Goal: Task Accomplishment & Management: Use online tool/utility

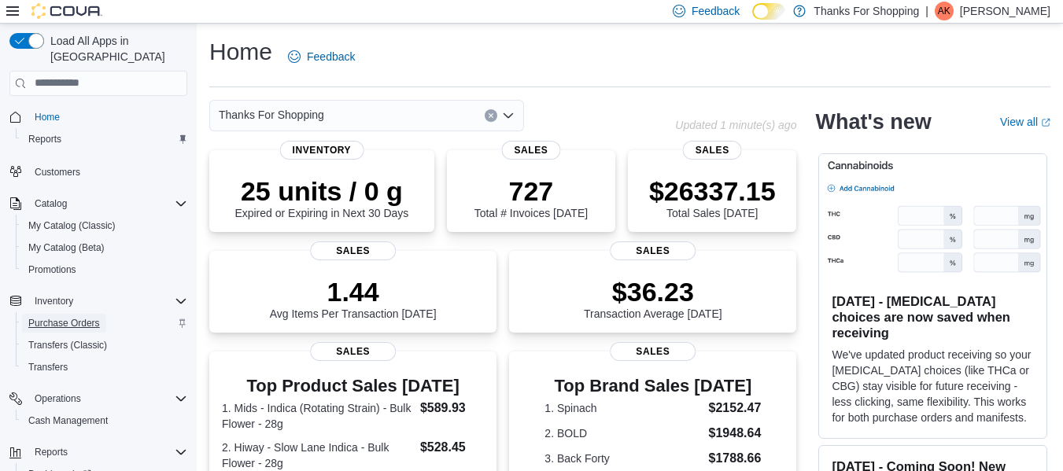
click at [85, 317] on span "Purchase Orders" at bounding box center [64, 323] width 72 height 13
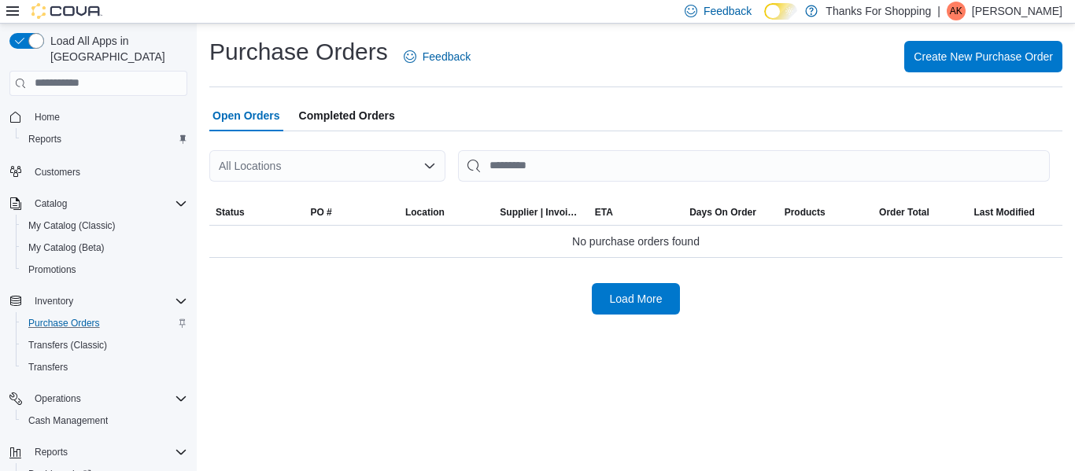
click at [363, 168] on div "All Locations" at bounding box center [327, 165] width 236 height 31
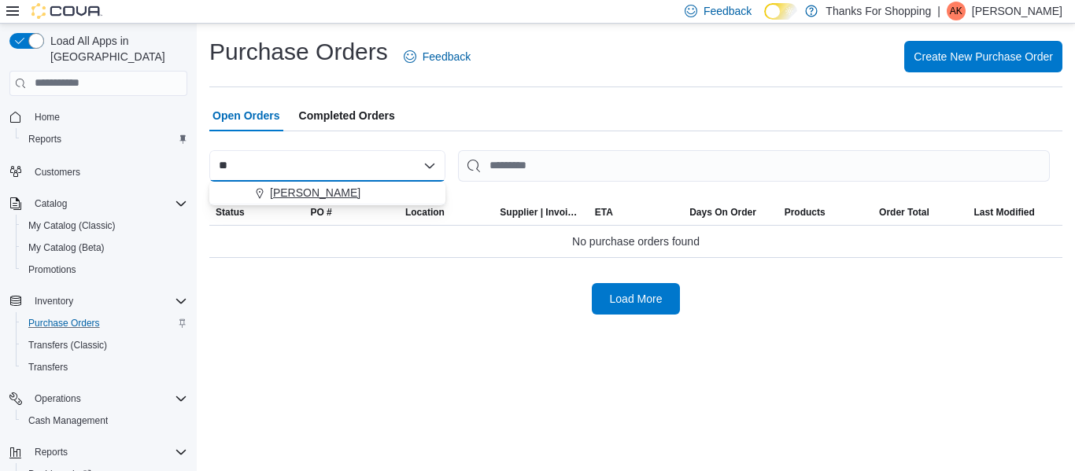
type input "**"
click at [368, 190] on div "[PERSON_NAME]" at bounding box center [337, 193] width 198 height 16
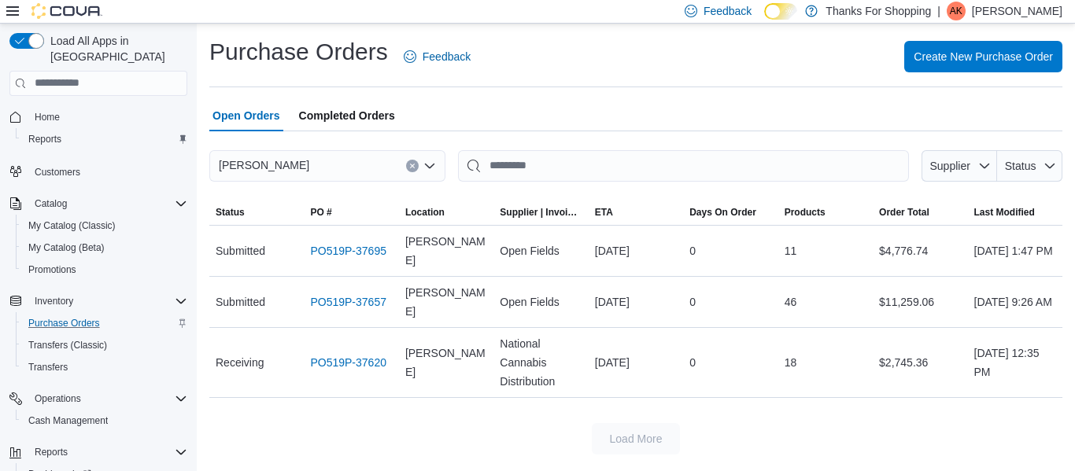
click at [414, 172] on button "Clear input" at bounding box center [412, 166] width 13 height 13
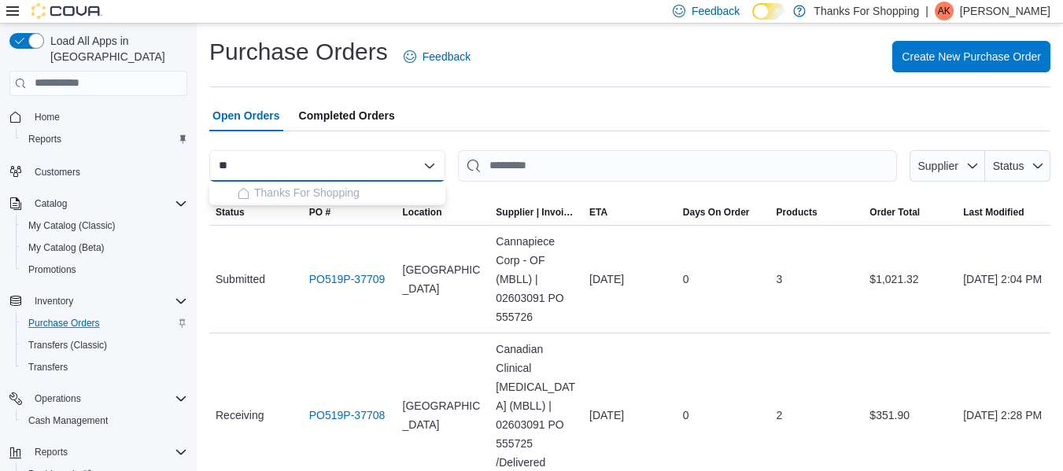
type input "*"
type input "**"
click at [290, 185] on span "[PERSON_NAME]" at bounding box center [315, 193] width 91 height 16
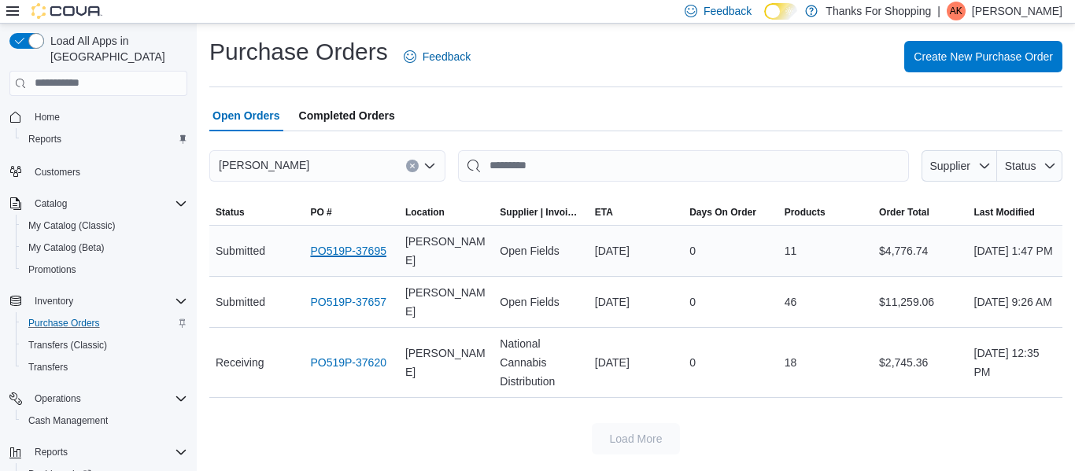
click at [338, 251] on link "PO519P-37695" at bounding box center [348, 251] width 76 height 19
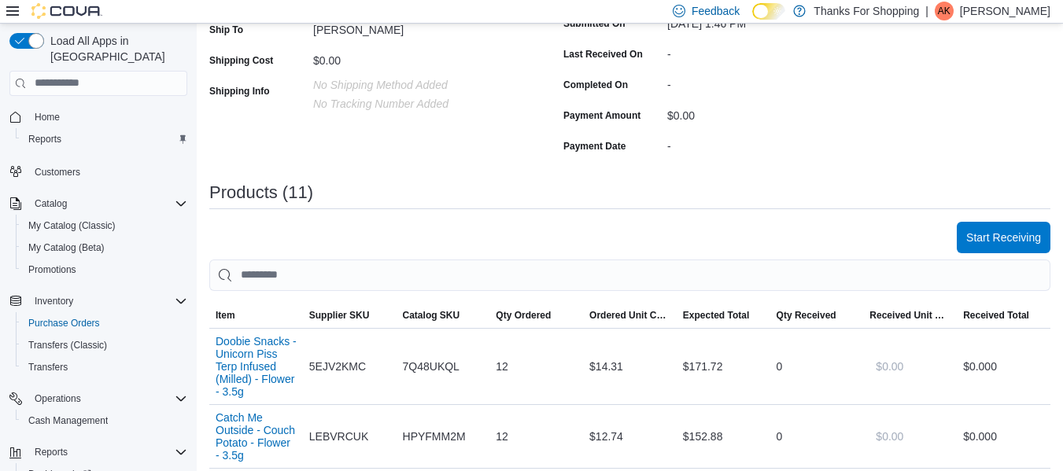
scroll to position [472, 0]
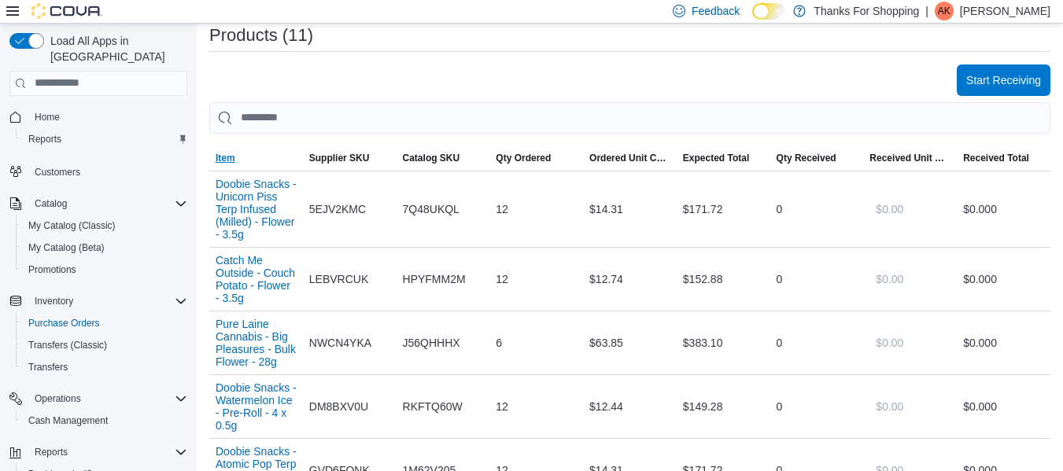
click at [252, 158] on span "Item" at bounding box center [256, 158] width 94 height 25
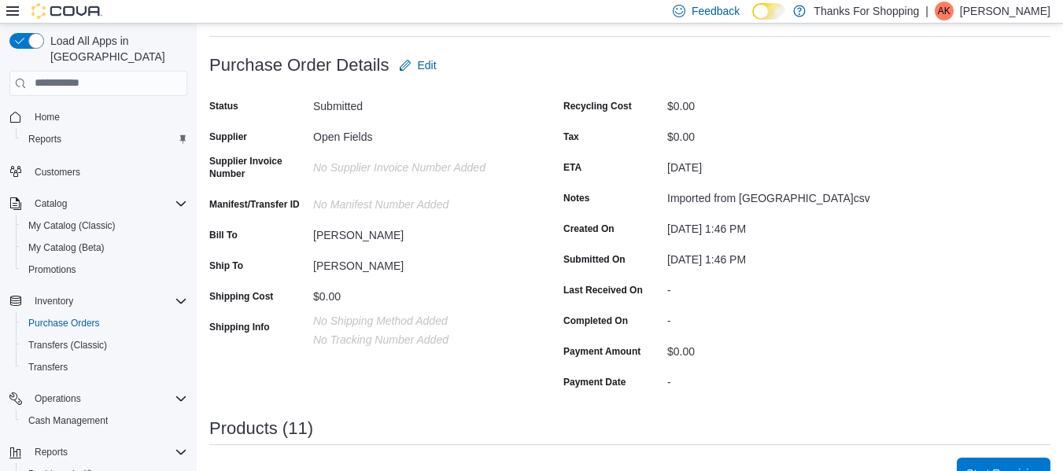
scroll to position [0, 0]
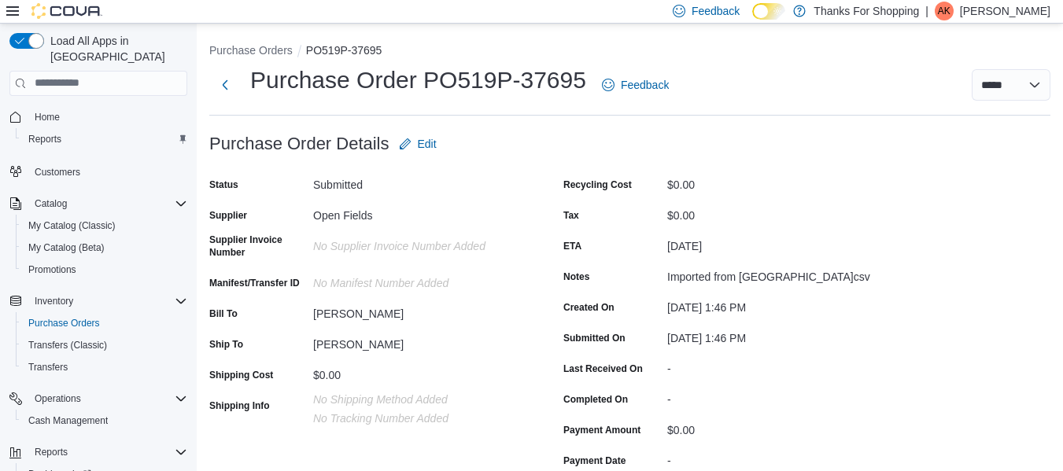
click at [943, 19] on span "AK" at bounding box center [944, 11] width 13 height 19
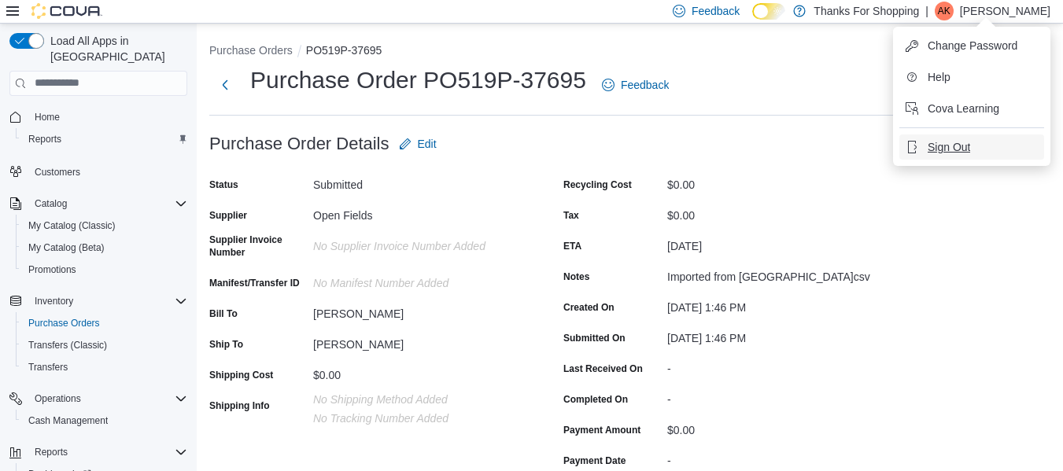
click at [986, 139] on button "Sign Out" at bounding box center [972, 147] width 145 height 25
